Goal: Task Accomplishment & Management: Complete application form

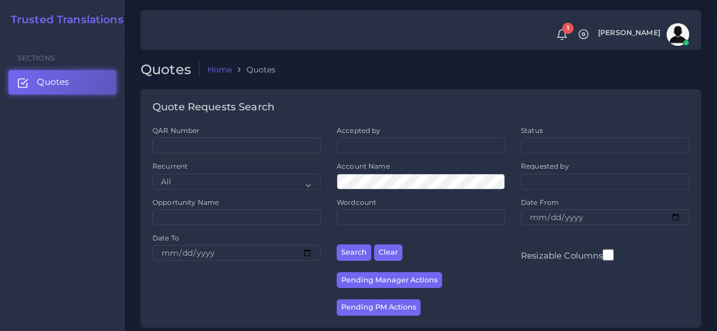
scroll to position [227, 0]
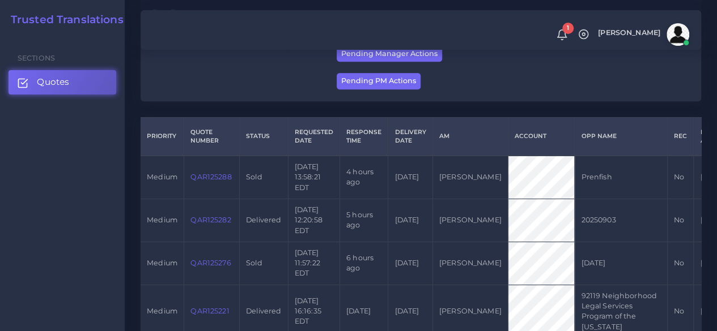
click at [50, 82] on span "Quotes" at bounding box center [53, 82] width 32 height 12
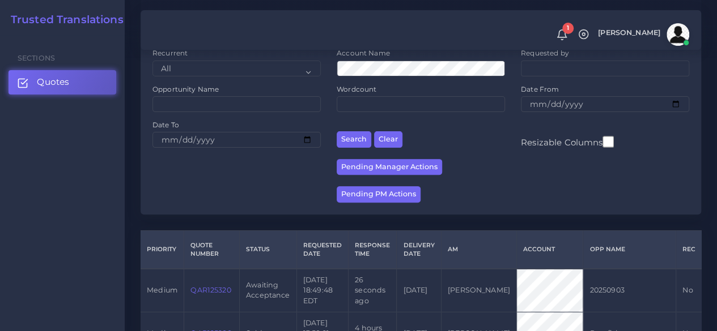
scroll to position [170, 0]
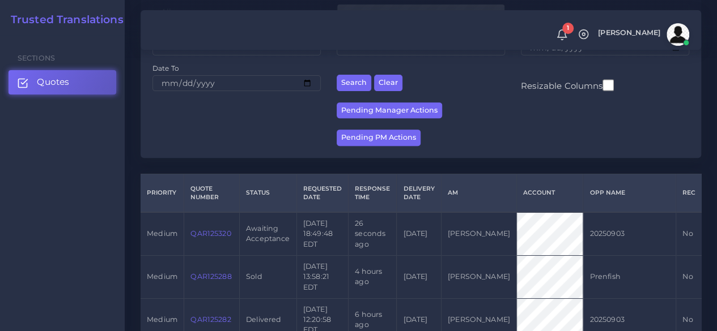
click at [222, 235] on link "QAR125320" at bounding box center [210, 233] width 40 height 8
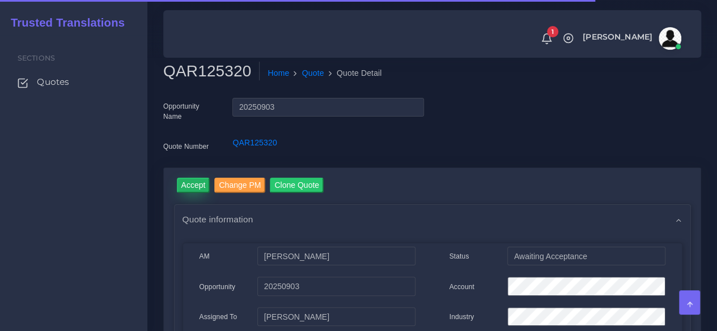
click at [197, 190] on input "Accept" at bounding box center [193, 185] width 33 height 15
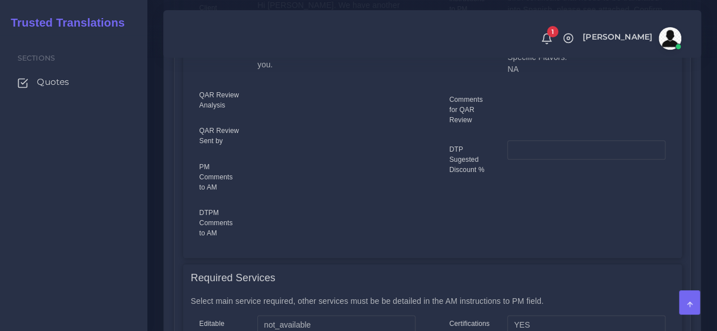
scroll to position [680, 0]
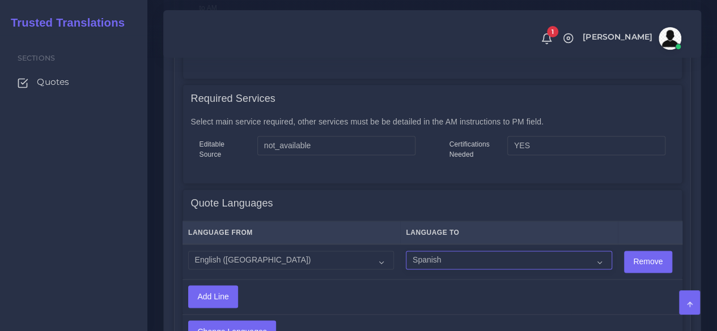
click at [427, 251] on select "Acoli Afar Afrikaans Akan Akateko Albanian American Sign Language (ASL) Amharic…" at bounding box center [509, 260] width 206 height 19
select select "15011"
click at [406, 251] on select "Acoli Afar Afrikaans Akan Akateko Albanian American Sign Language (ASL) Amharic…" at bounding box center [509, 260] width 206 height 19
click at [254, 321] on input "Change Languages" at bounding box center [232, 332] width 87 height 22
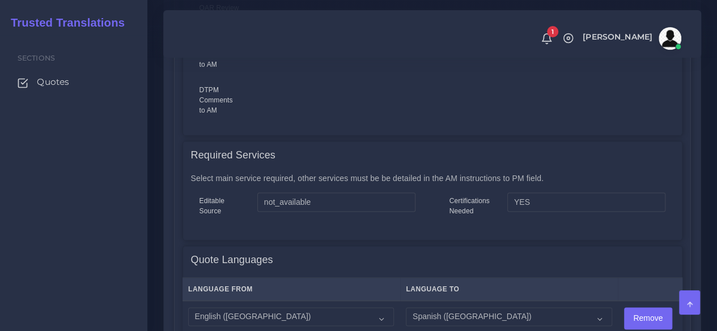
scroll to position [906, 0]
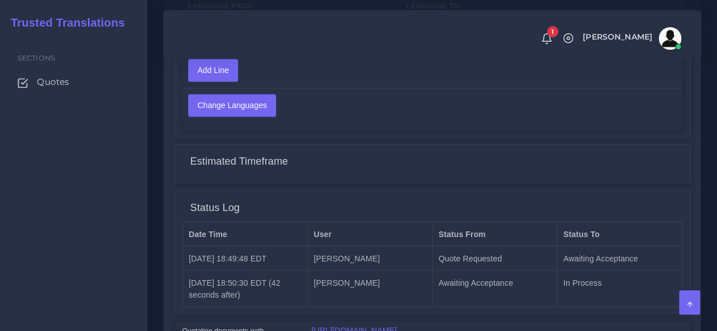
click at [381, 326] on link "[URL][DOMAIN_NAME]" at bounding box center [354, 330] width 85 height 9
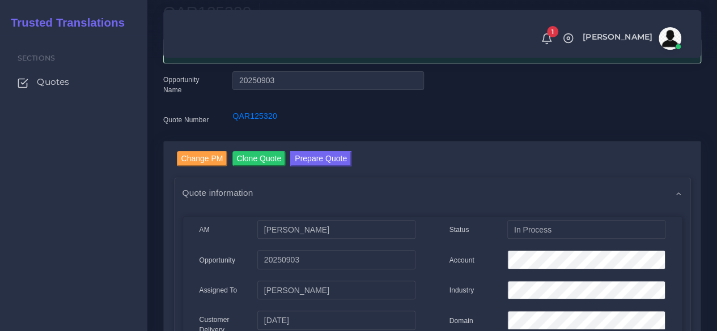
scroll to position [57, 0]
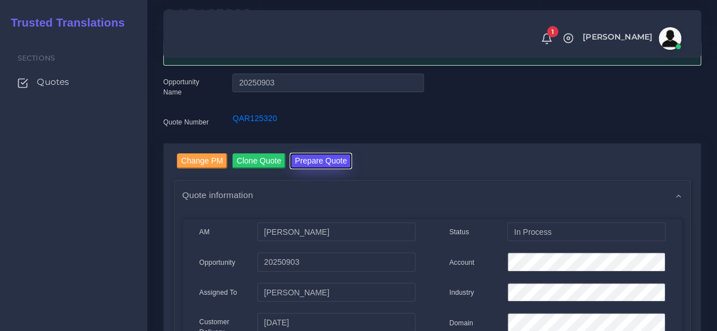
click at [331, 164] on button "Prepare Quote" at bounding box center [320, 161] width 61 height 15
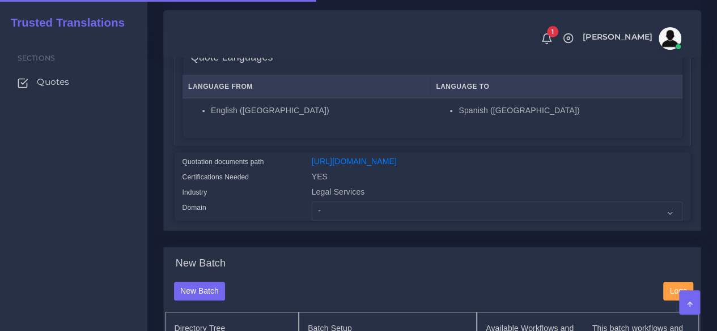
scroll to position [340, 0]
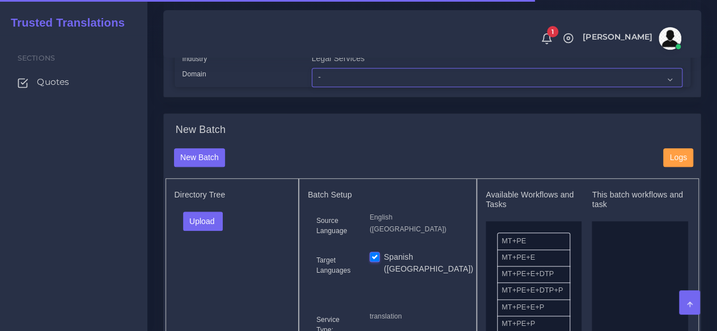
click at [337, 87] on select "- Advertising and Media Agriculture, Forestry and Fishing Architecture, Buildin…" at bounding box center [497, 77] width 371 height 19
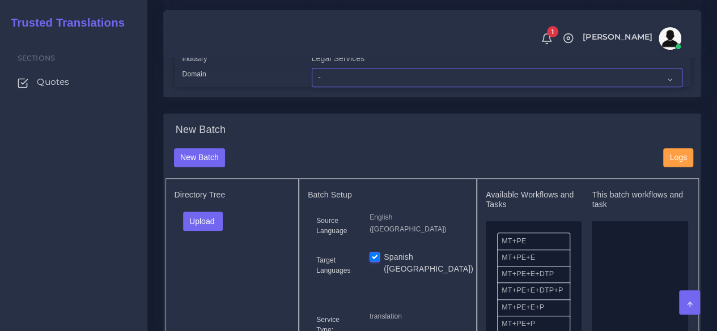
select select "Personal Documentation"
click at [312, 87] on select "- Advertising and Media Agriculture, Forestry and Fishing Architecture, Buildin…" at bounding box center [497, 77] width 371 height 19
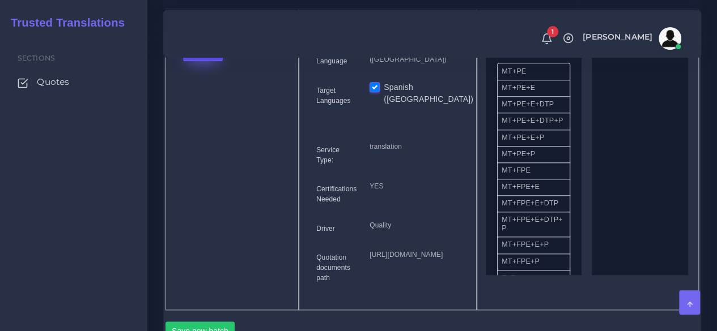
click at [213, 61] on button "Upload" at bounding box center [203, 51] width 40 height 19
click at [223, 101] on label "Files" at bounding box center [223, 94] width 78 height 14
click at [181, 227] on div "Directory Tree Upload Folder Files un/check all Birth Cert (Max Fuentes) (1).pdf" at bounding box center [232, 159] width 134 height 302
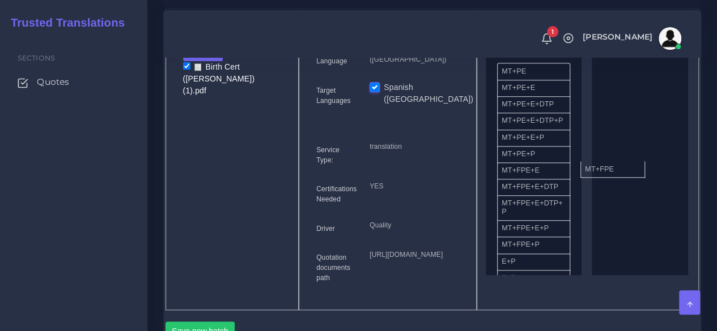
drag, startPoint x: 526, startPoint y: 201, endPoint x: 627, endPoint y: 191, distance: 101.9
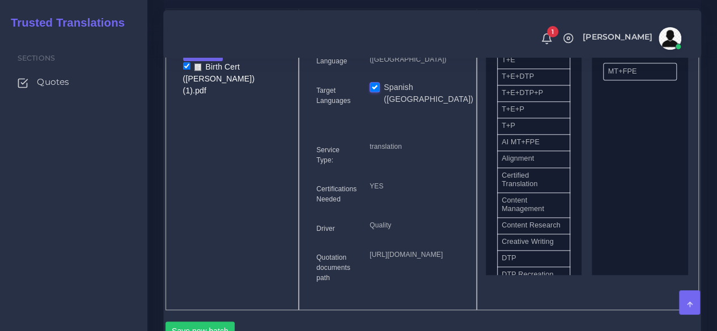
scroll to position [283, 0]
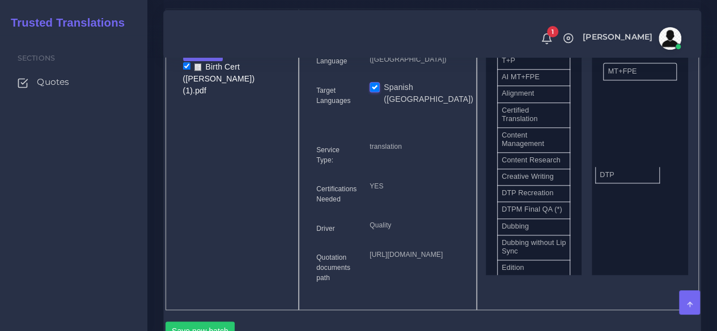
drag, startPoint x: 533, startPoint y: 230, endPoint x: 642, endPoint y: 195, distance: 114.7
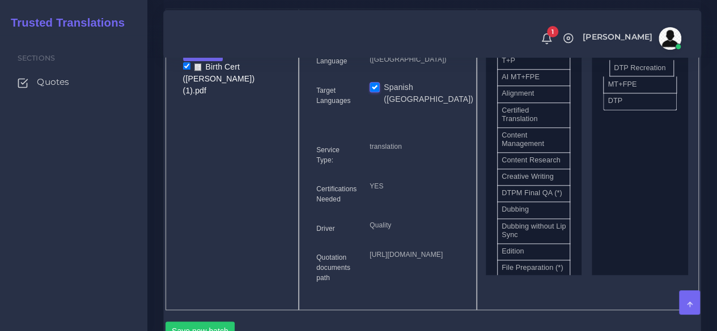
drag, startPoint x: 539, startPoint y: 226, endPoint x: 652, endPoint y: 88, distance: 178.0
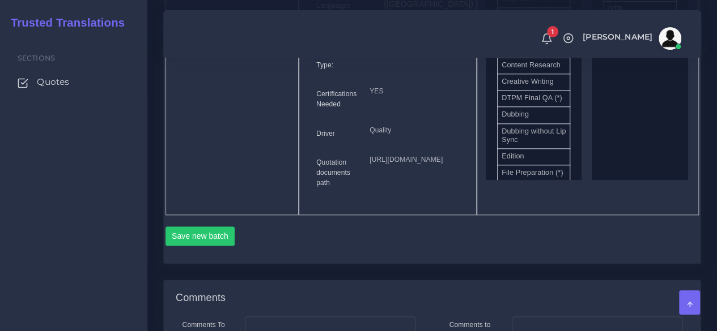
scroll to position [737, 0]
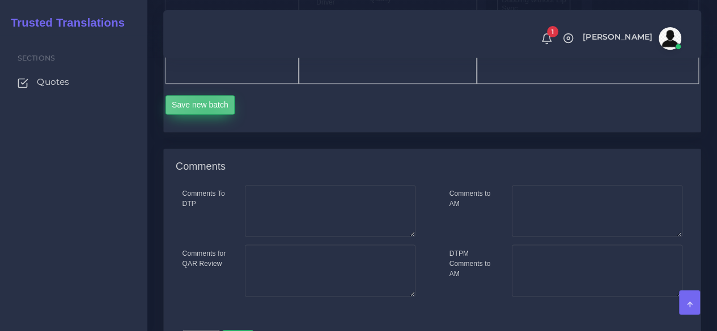
click at [206, 114] on button "Save new batch" at bounding box center [200, 104] width 70 height 19
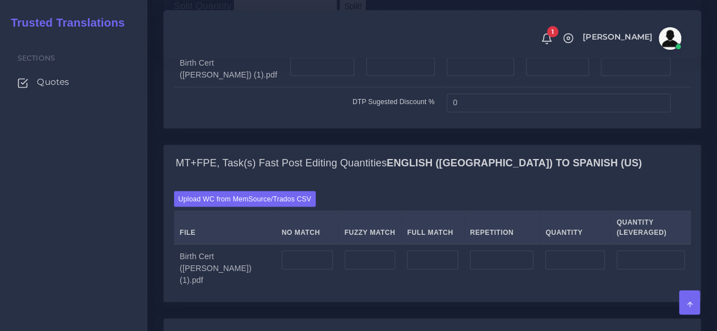
scroll to position [963, 0]
click at [315, 75] on input "number" at bounding box center [322, 65] width 64 height 19
type input "1"
click at [396, 75] on input "number" at bounding box center [400, 65] width 69 height 19
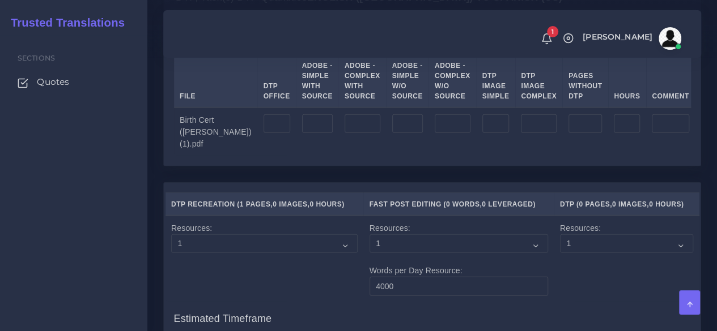
scroll to position [1303, 0]
type input "1"
click at [263, 132] on input "number" at bounding box center [276, 122] width 27 height 19
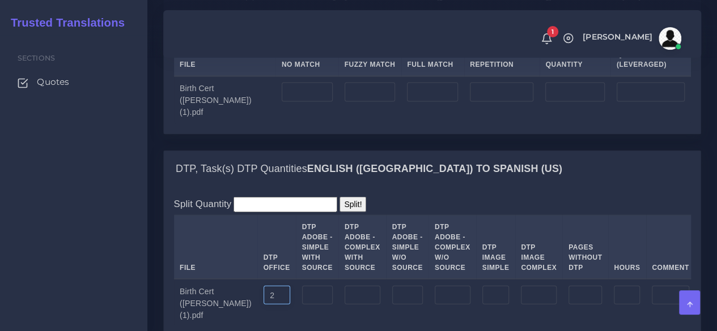
scroll to position [1076, 0]
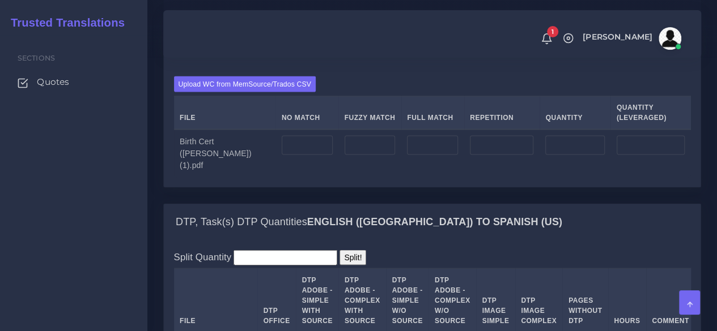
type input "2"
click at [308, 155] on input "number" at bounding box center [307, 145] width 51 height 19
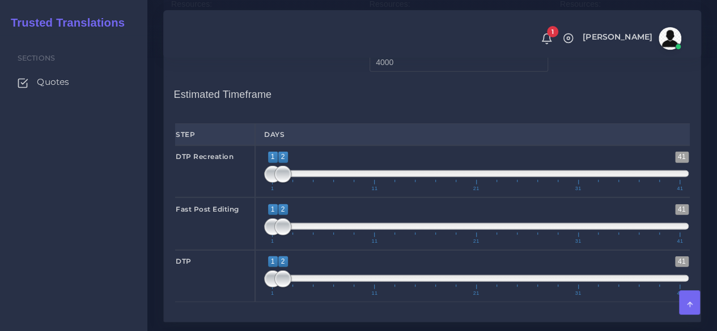
scroll to position [1530, 0]
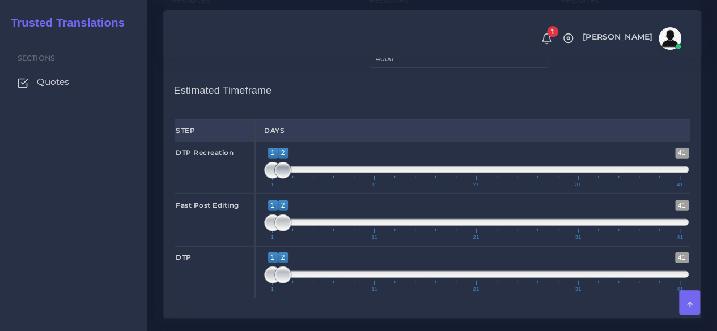
type input "550"
type input "1;1"
drag, startPoint x: 286, startPoint y: 247, endPoint x: 264, endPoint y: 250, distance: 22.3
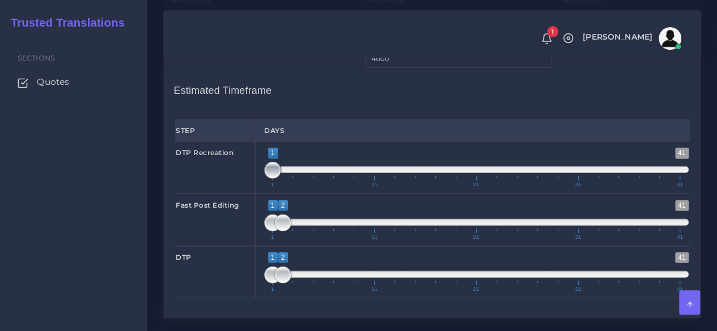
click at [266, 179] on span at bounding box center [272, 170] width 17 height 17
type input "1;1"
drag, startPoint x: 279, startPoint y: 296, endPoint x: 253, endPoint y: 299, distance: 25.7
click at [253, 246] on div "Fast Post Editing 1 41 1 1 1 — 1 1 11 21 31 41 1;1" at bounding box center [432, 220] width 531 height 52
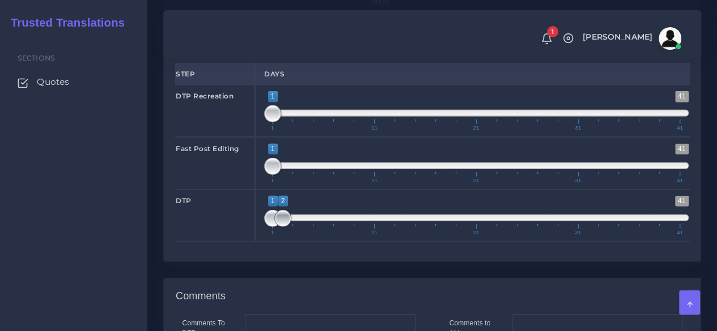
drag, startPoint x: 265, startPoint y: 287, endPoint x: 278, endPoint y: 286, distance: 13.1
click at [278, 236] on span "1 41 1 2 1 — 2 1 11 21 31 41" at bounding box center [476, 216] width 424 height 40
click at [275, 227] on span at bounding box center [272, 218] width 17 height 17
type input "2;2"
click at [277, 227] on span at bounding box center [282, 218] width 17 height 17
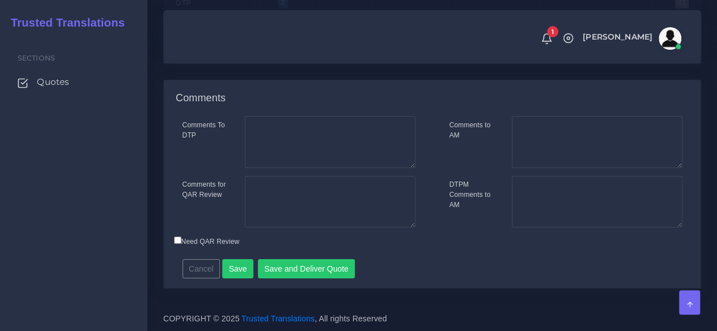
scroll to position [1858, 0]
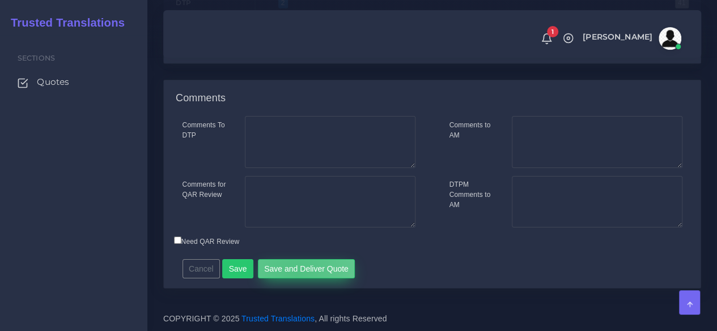
click at [291, 276] on button "Save and Deliver Quote" at bounding box center [306, 268] width 97 height 19
